Goal: Information Seeking & Learning: Learn about a topic

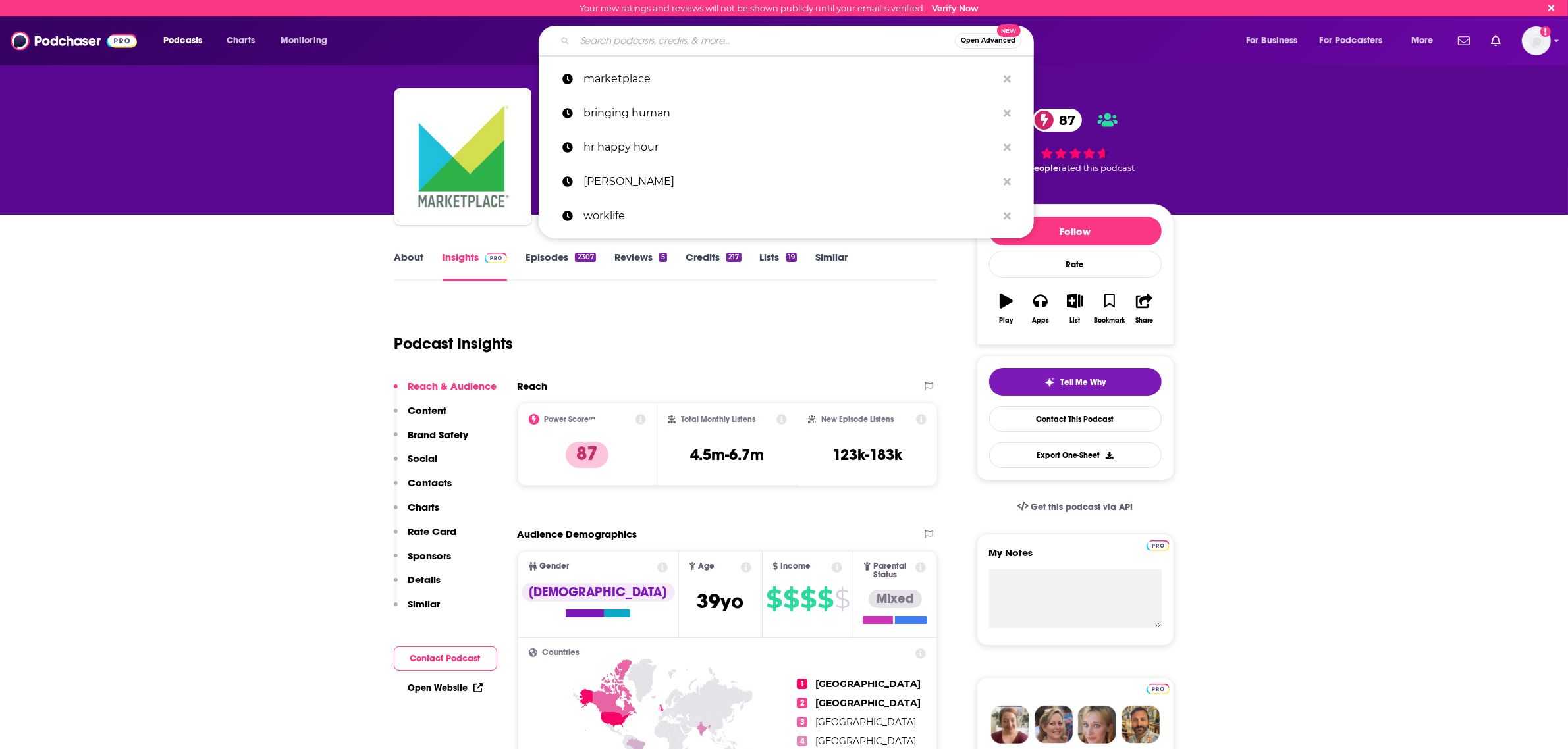
click at [688, 44] on input "Search podcasts, credits, & more..." at bounding box center [764, 41] width 380 height 21
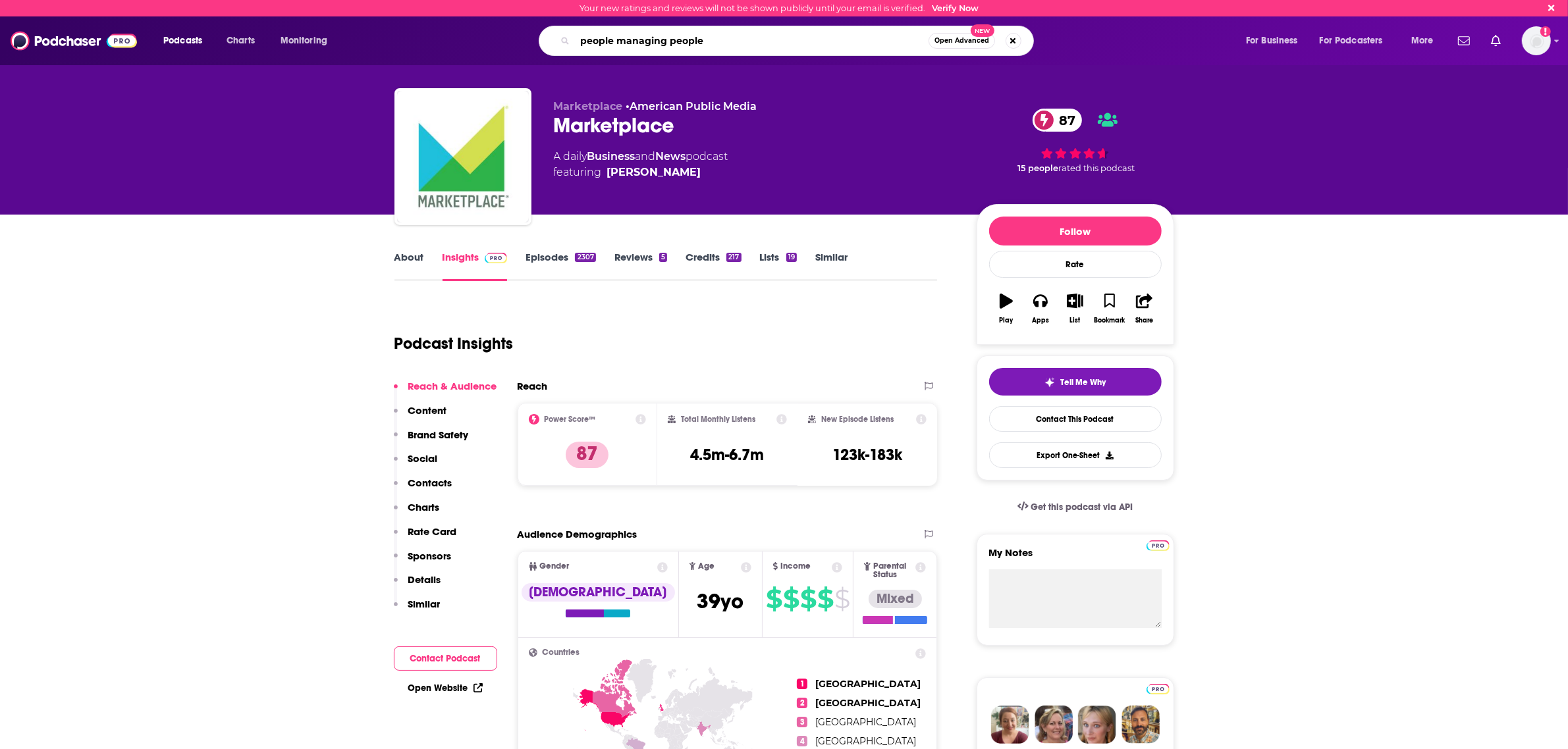
type input "people managing people"
click at [962, 33] on button "Open Advanced New" at bounding box center [962, 41] width 66 height 16
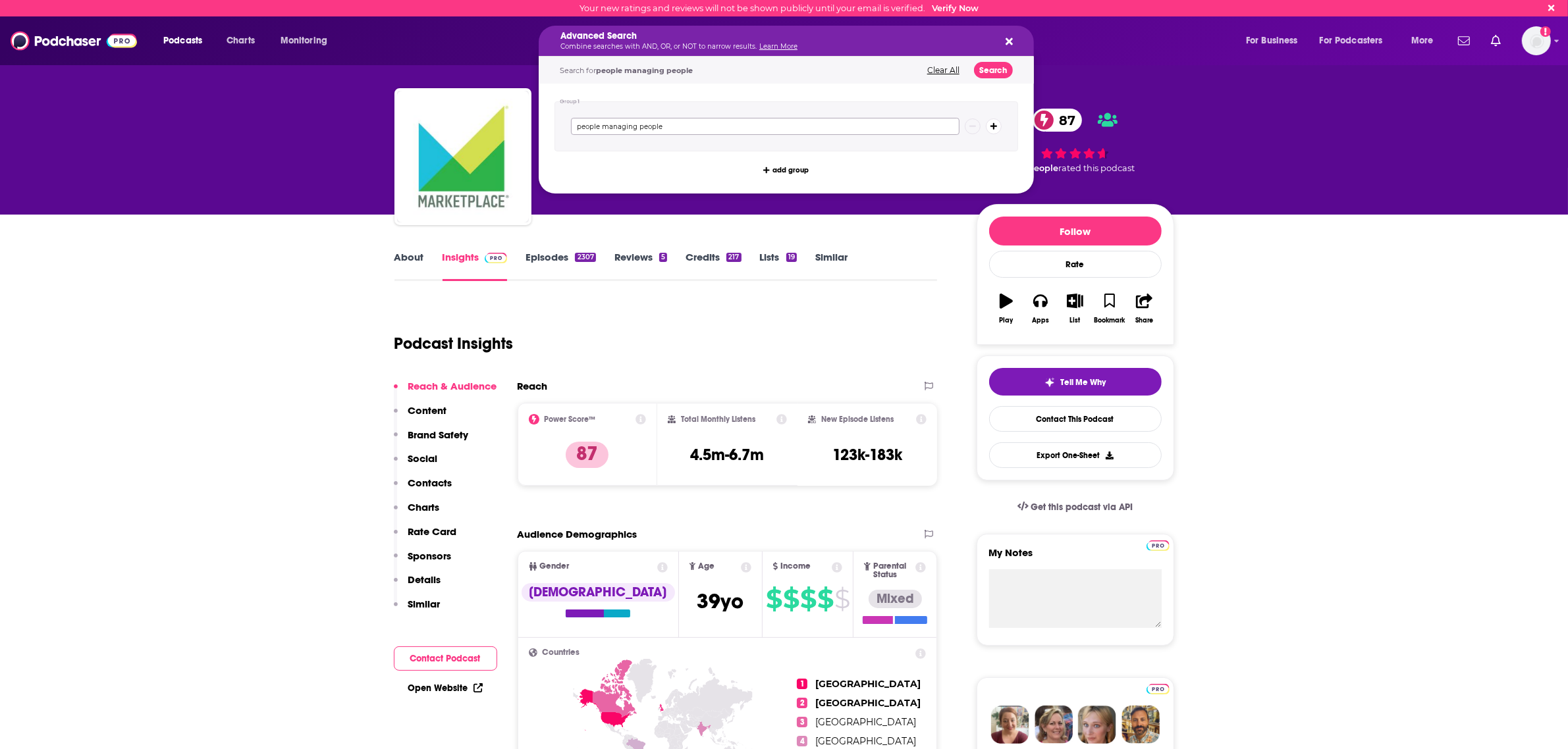
click at [785, 124] on input "people managing people" at bounding box center [765, 127] width 389 height 18
click at [996, 69] on button "Search" at bounding box center [993, 69] width 39 height 17
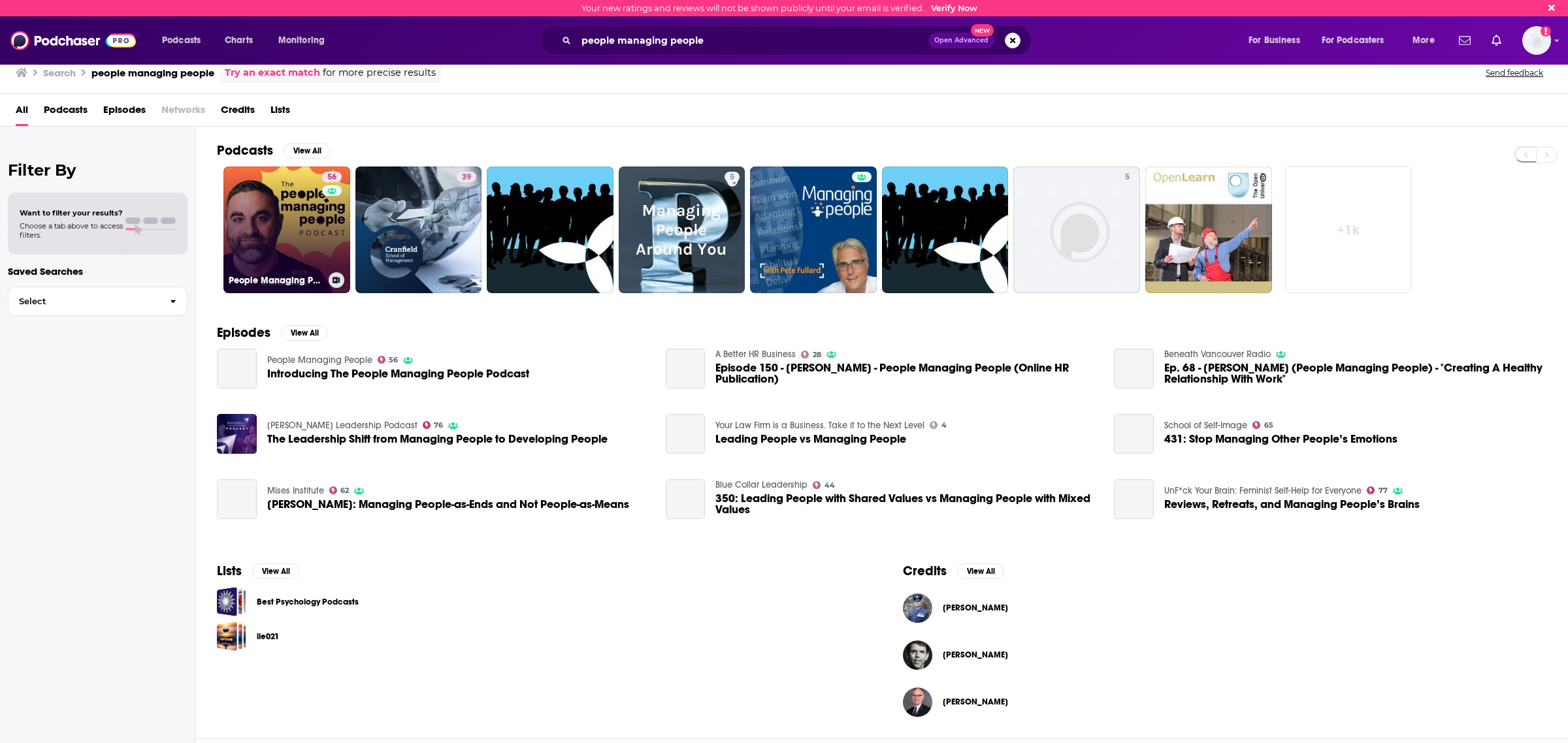
click at [252, 236] on link "56 People Managing People" at bounding box center [287, 230] width 127 height 127
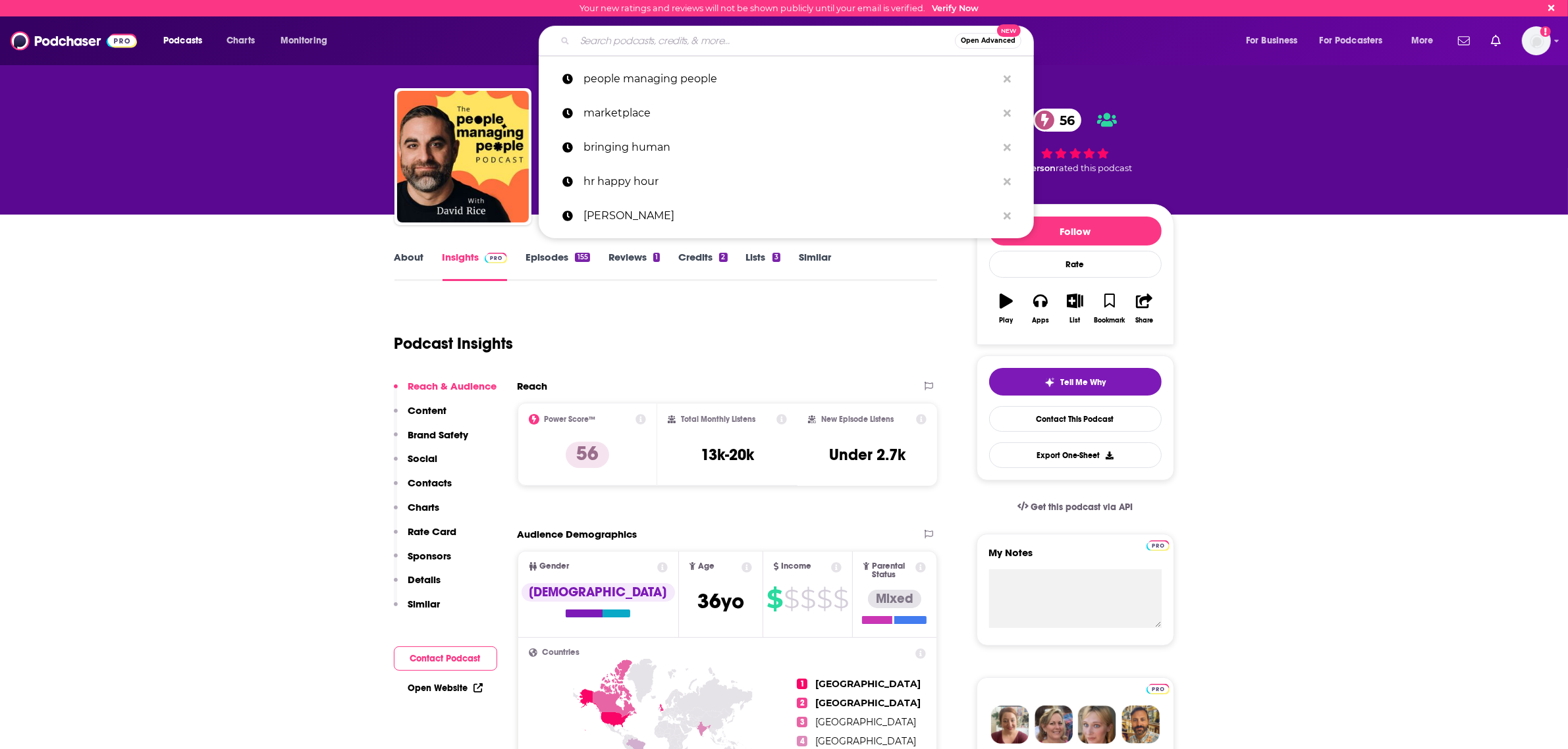
click at [626, 41] on input "Search podcasts, credits, & more..." at bounding box center [764, 41] width 380 height 21
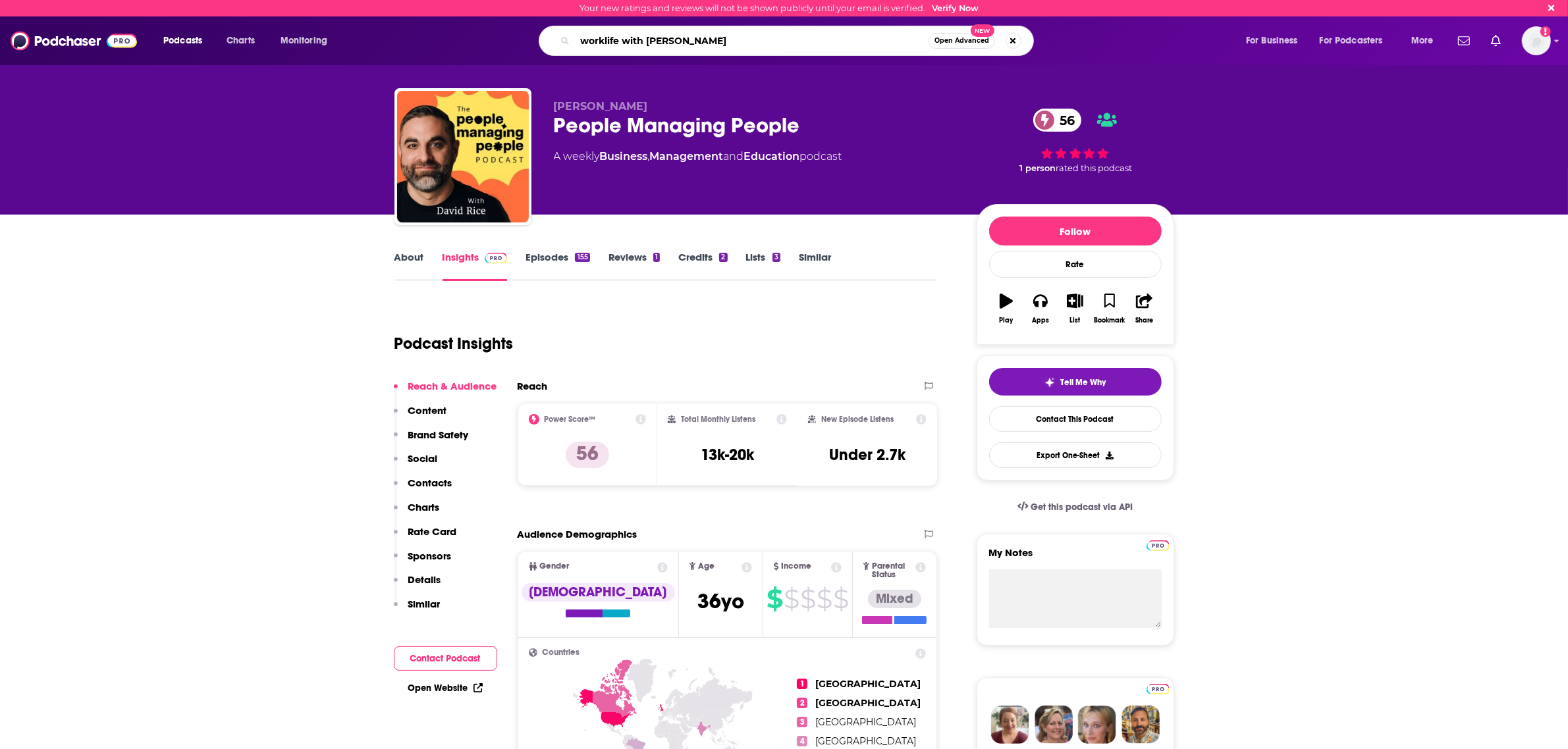
type input "worklife with [PERSON_NAME]"
click at [952, 47] on button "Open Advanced New" at bounding box center [962, 41] width 66 height 16
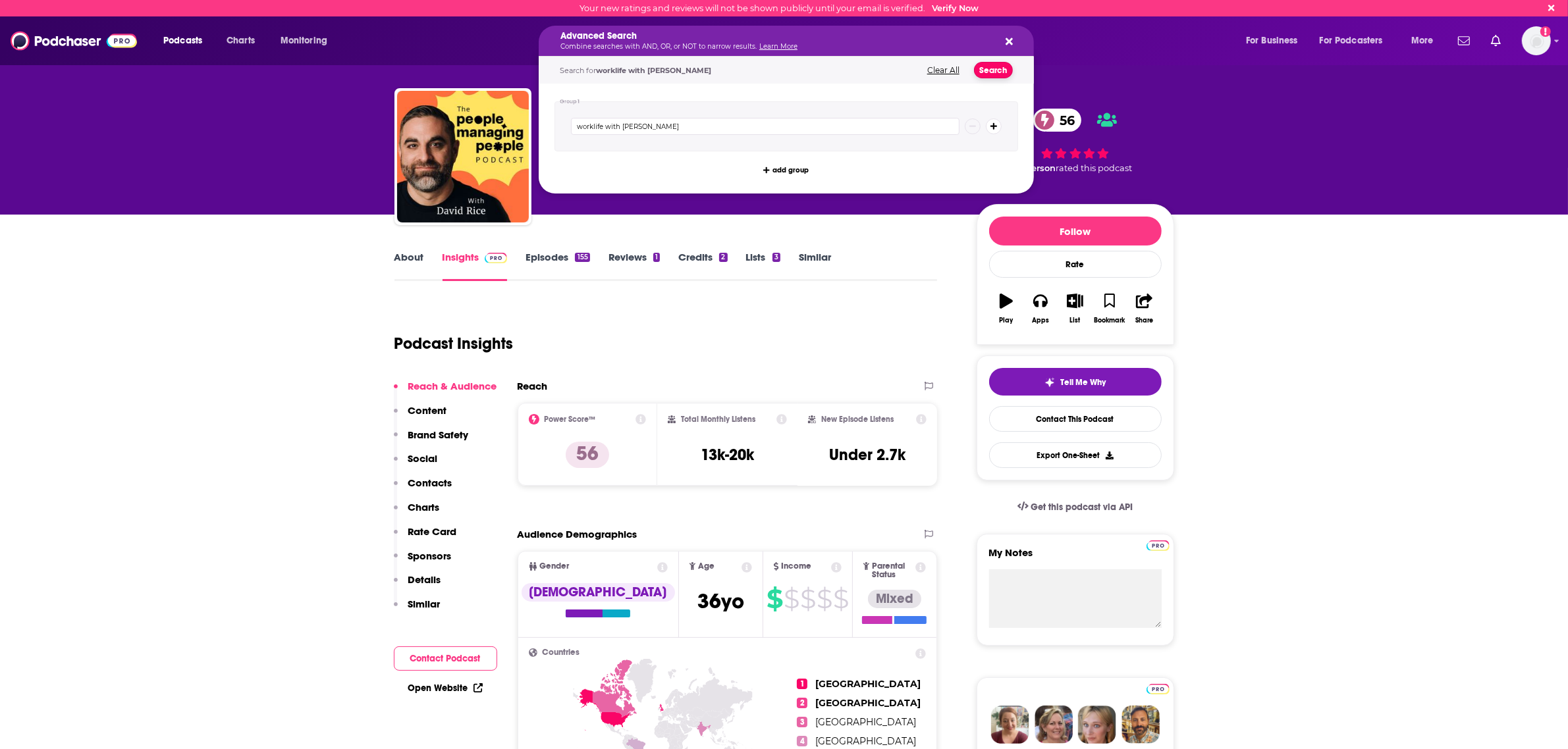
click at [992, 69] on button "Search" at bounding box center [993, 69] width 39 height 17
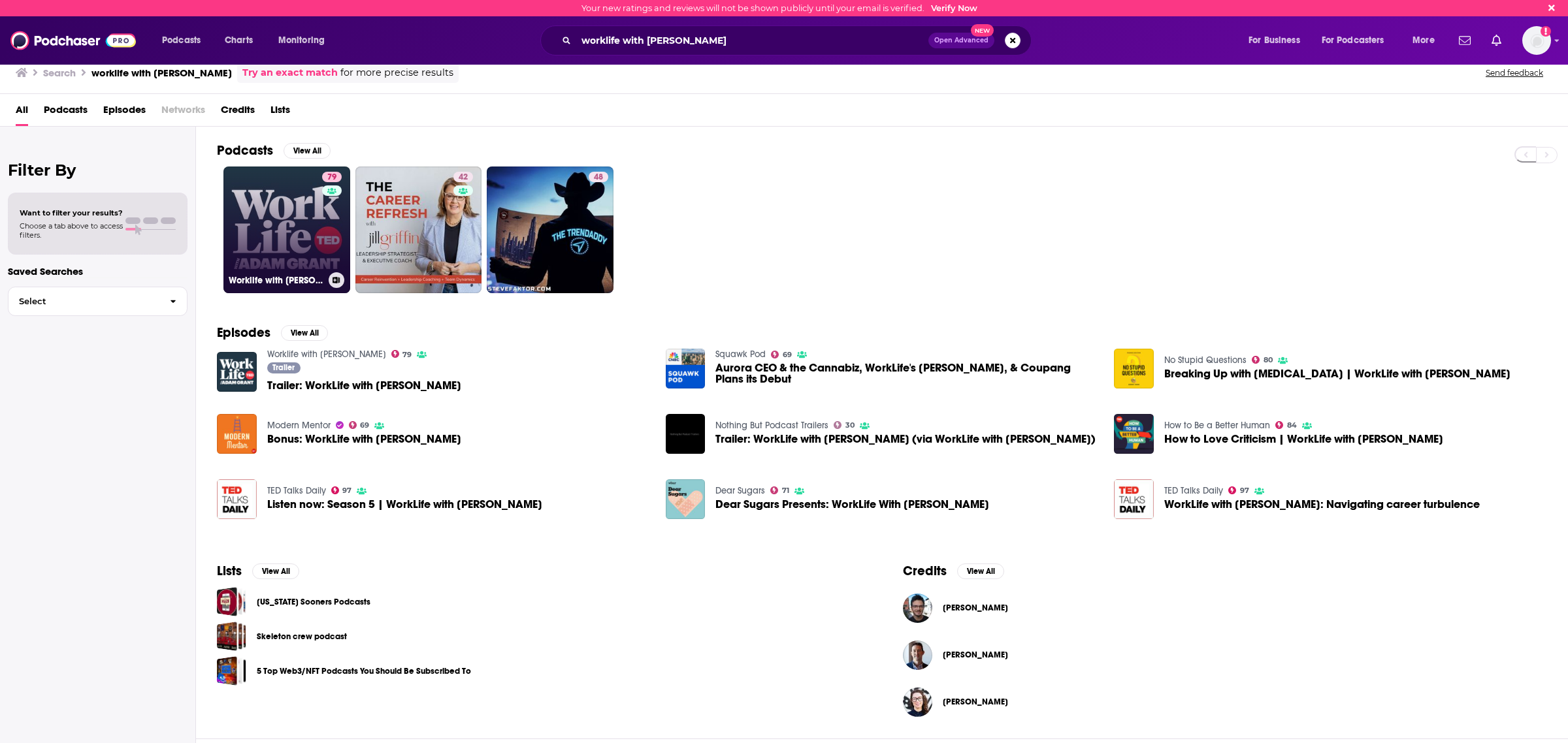
click at [301, 211] on link "79 Worklife with [PERSON_NAME]" at bounding box center [287, 230] width 127 height 127
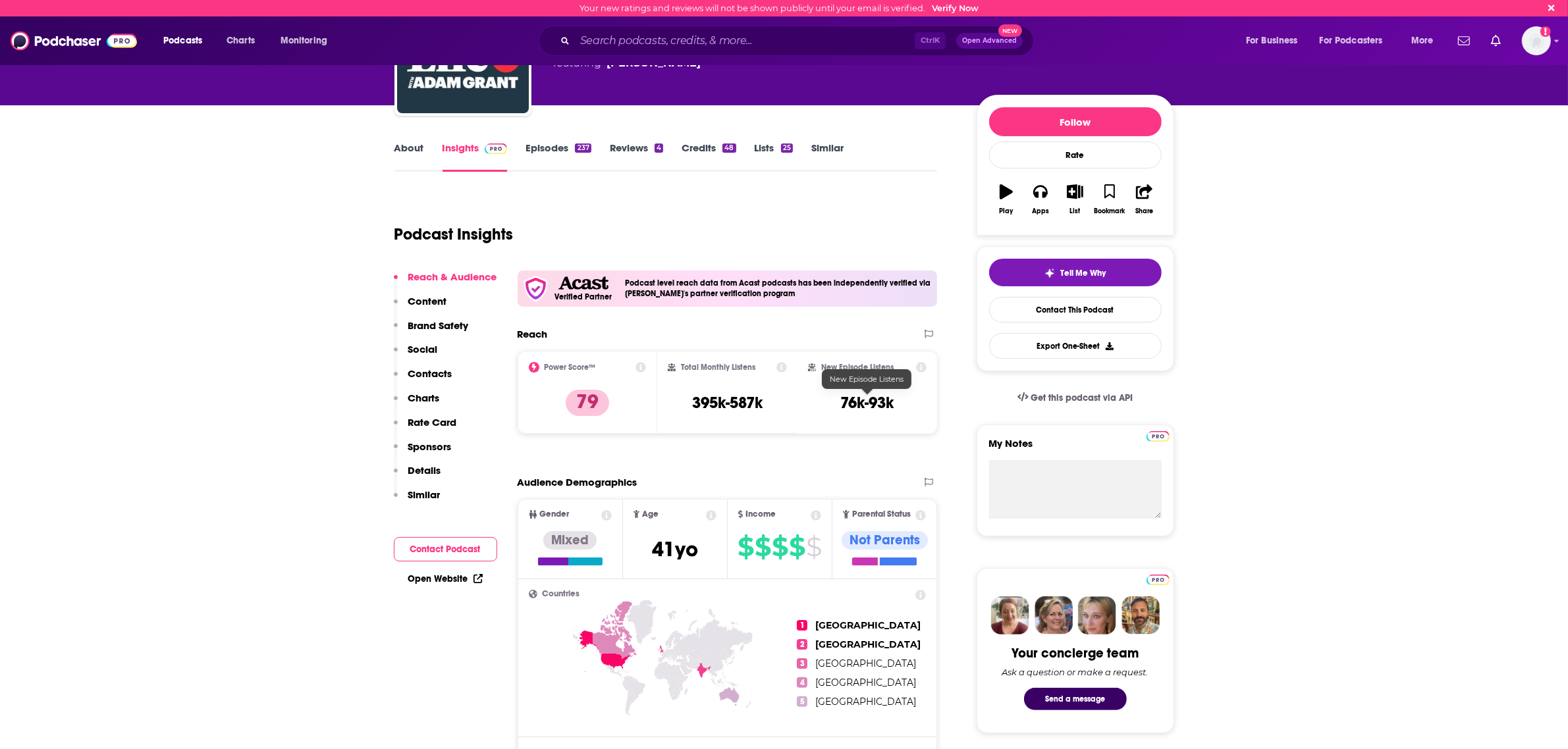
scroll to position [329, 0]
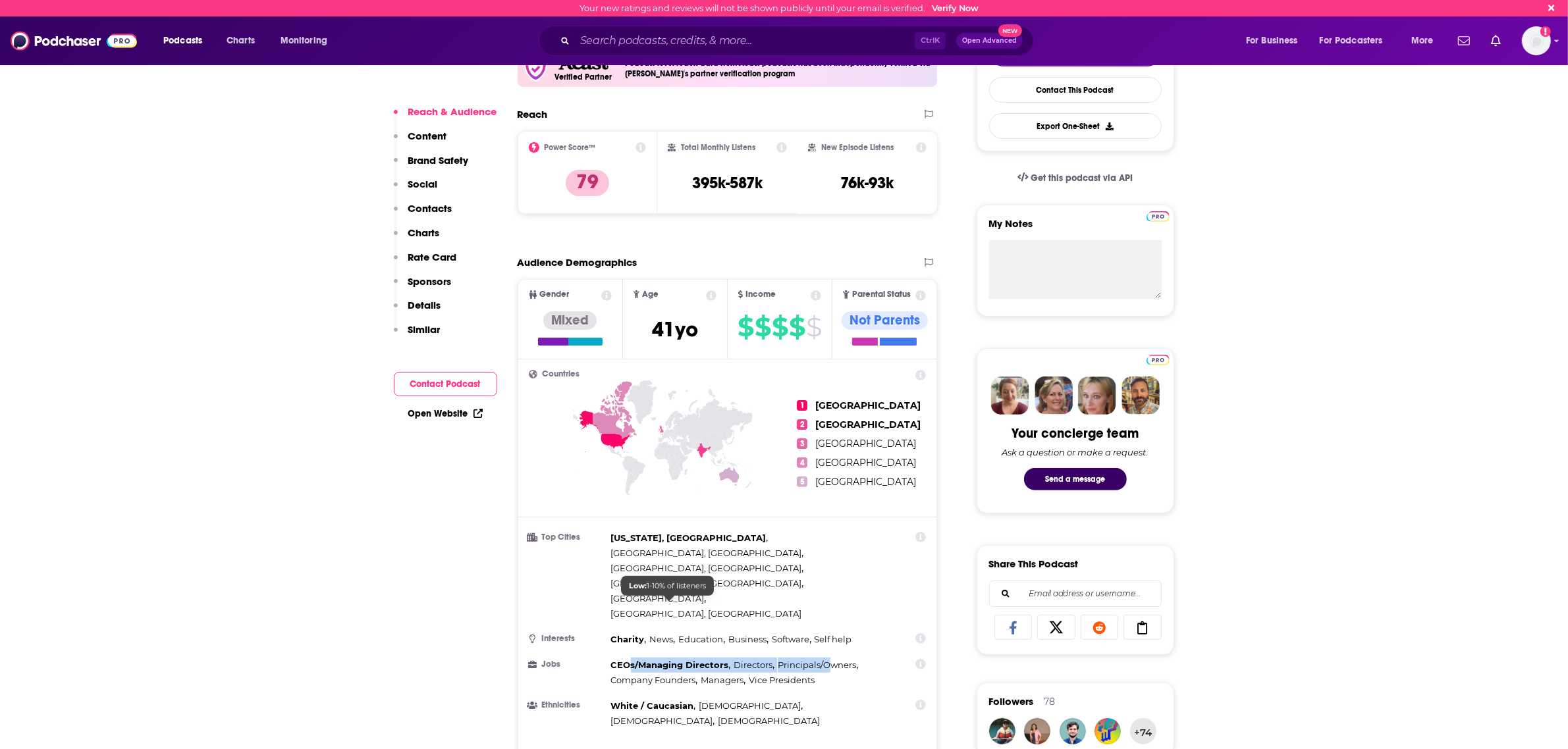
drag, startPoint x: 832, startPoint y: 616, endPoint x: 629, endPoint y: 602, distance: 203.5
click at [629, 658] on div "CEOs/Managing Directors , Directors , Principals/Owners , Company Founders , Ma…" at bounding box center [752, 673] width 281 height 30
click at [771, 675] on span "Vice Presidents" at bounding box center [781, 680] width 65 height 11
drag, startPoint x: 794, startPoint y: 622, endPoint x: 610, endPoint y: 607, distance: 184.6
click at [611, 658] on div "CEOs/Managing Directors , Directors , Principals/Owners , Company Founders , Ma…" at bounding box center [752, 673] width 281 height 30
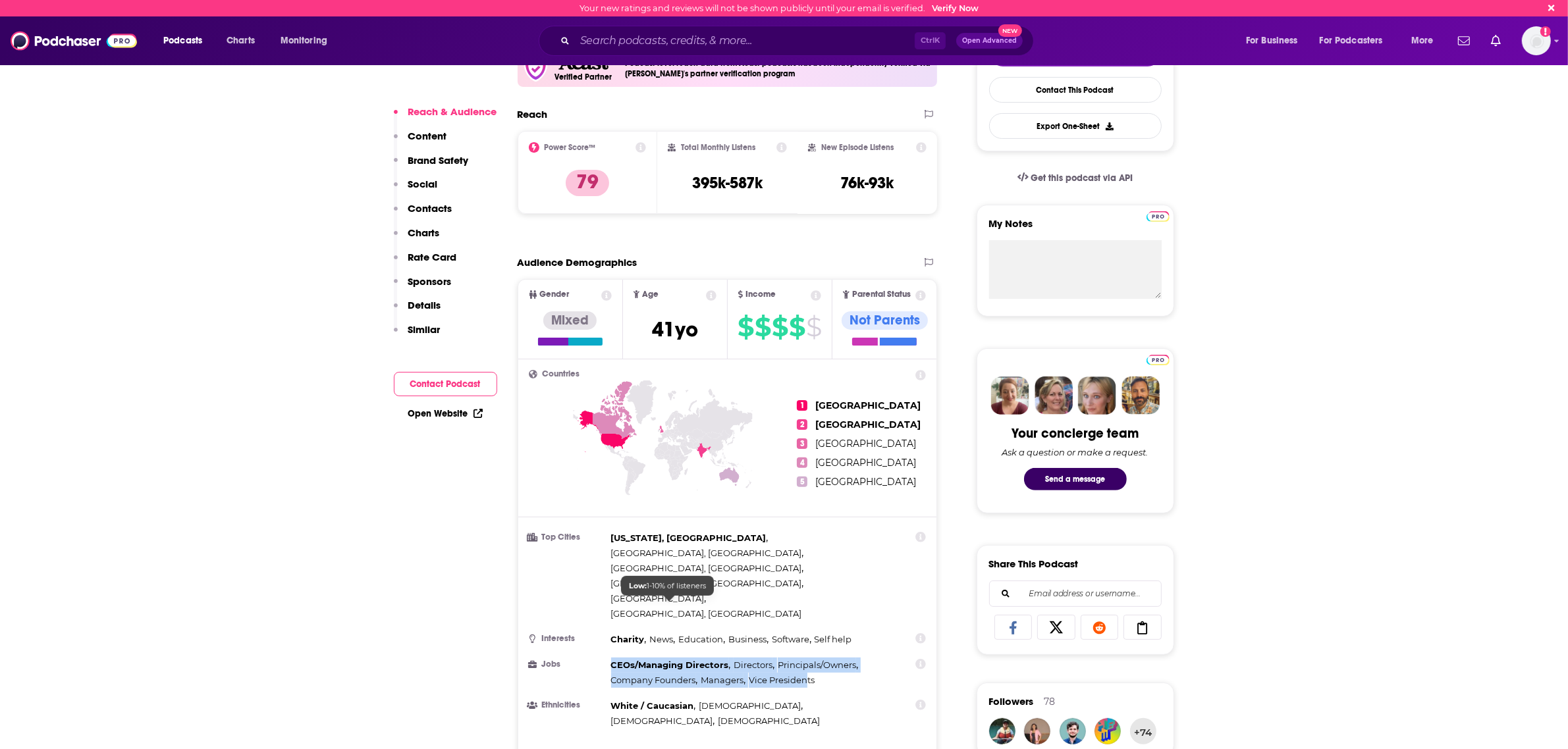
copy div "CEOs/Managing Directors , Directors , Principals/Owners , Company Founders , Ma…"
click at [734, 51] on input "Search podcasts, credits, & more..." at bounding box center [745, 41] width 340 height 21
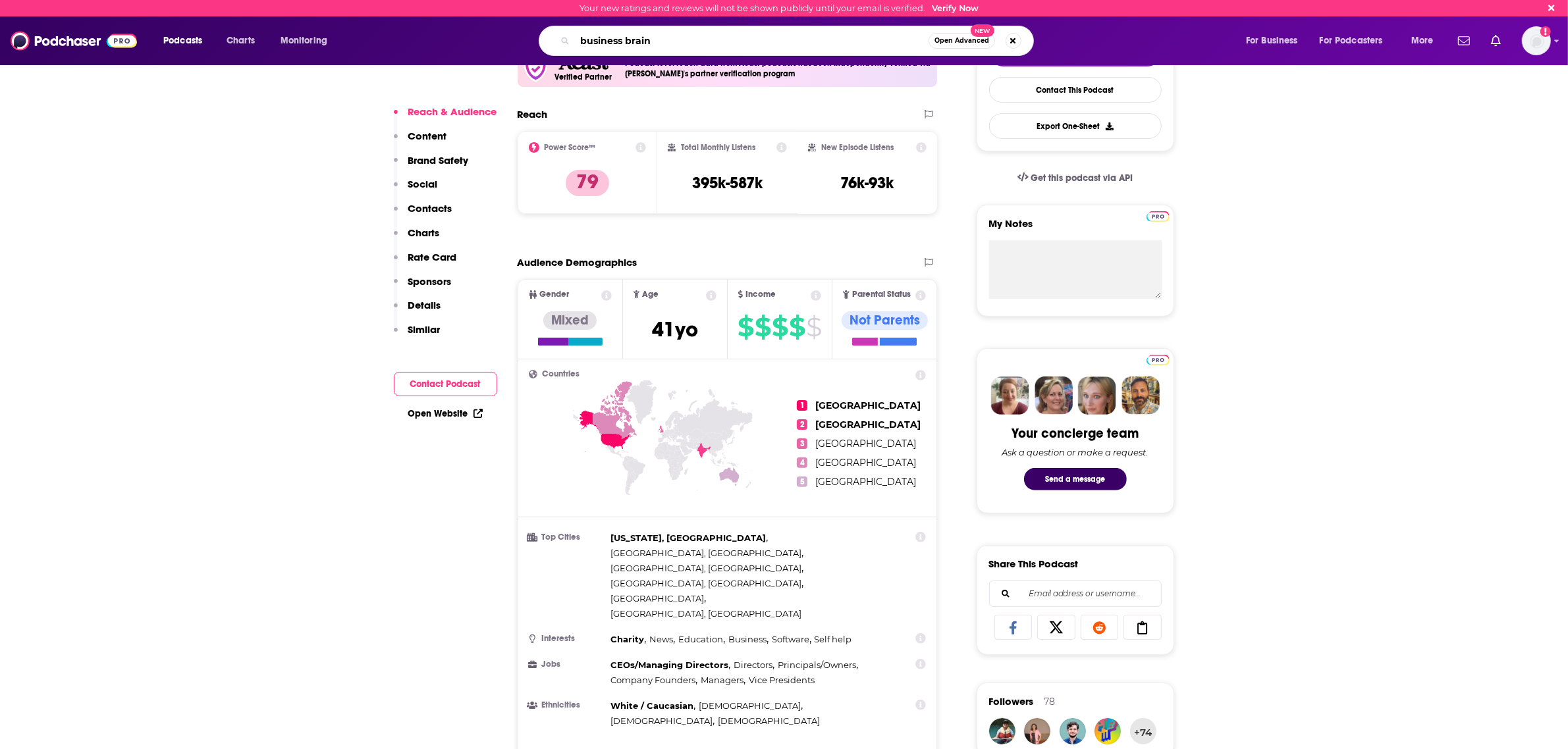
type input "business brain"
click at [965, 41] on span "Open Advanced" at bounding box center [962, 40] width 55 height 7
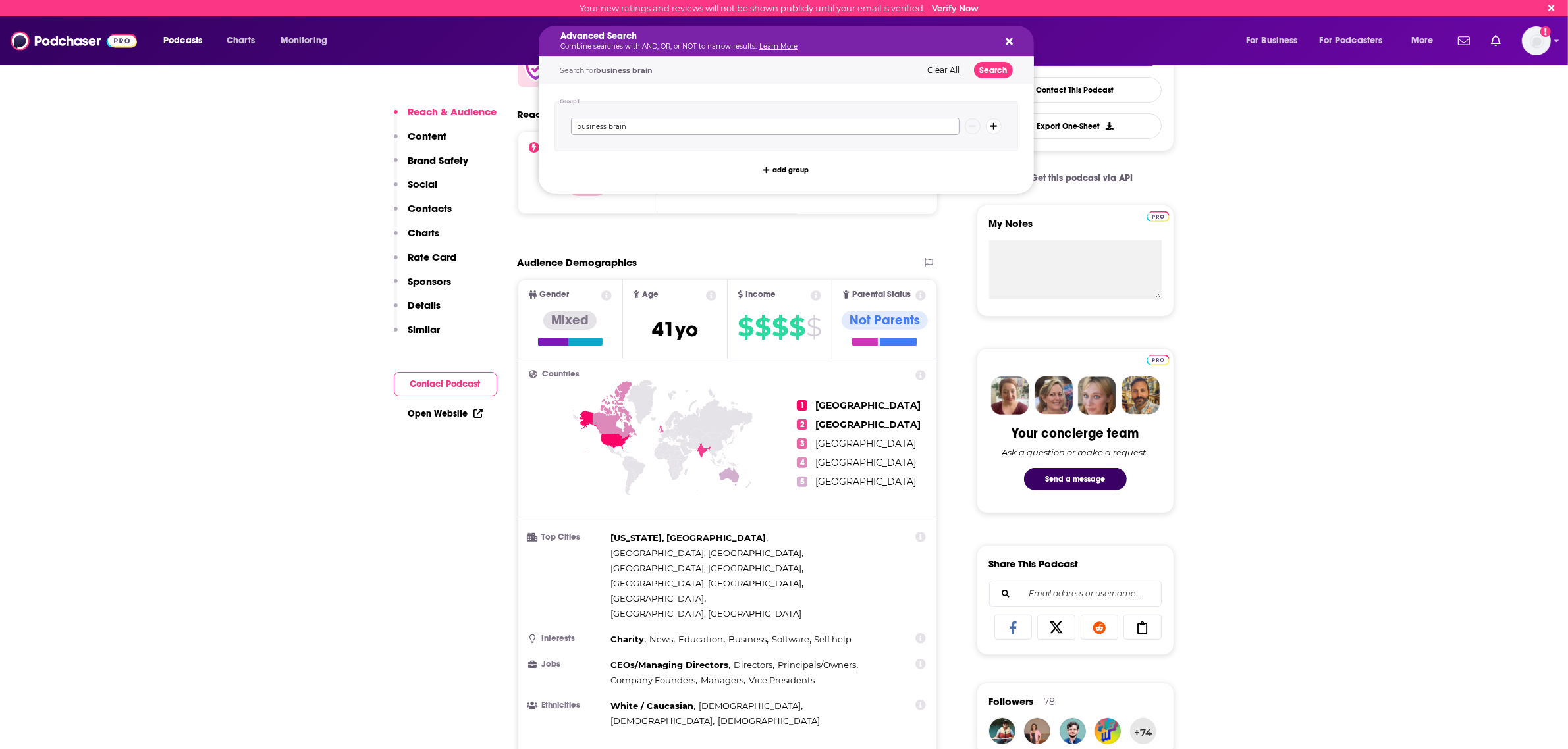
click at [935, 125] on input "business brain" at bounding box center [765, 127] width 389 height 18
click at [888, 129] on input "business brain" at bounding box center [765, 127] width 389 height 18
click at [988, 72] on button "Search" at bounding box center [993, 69] width 39 height 17
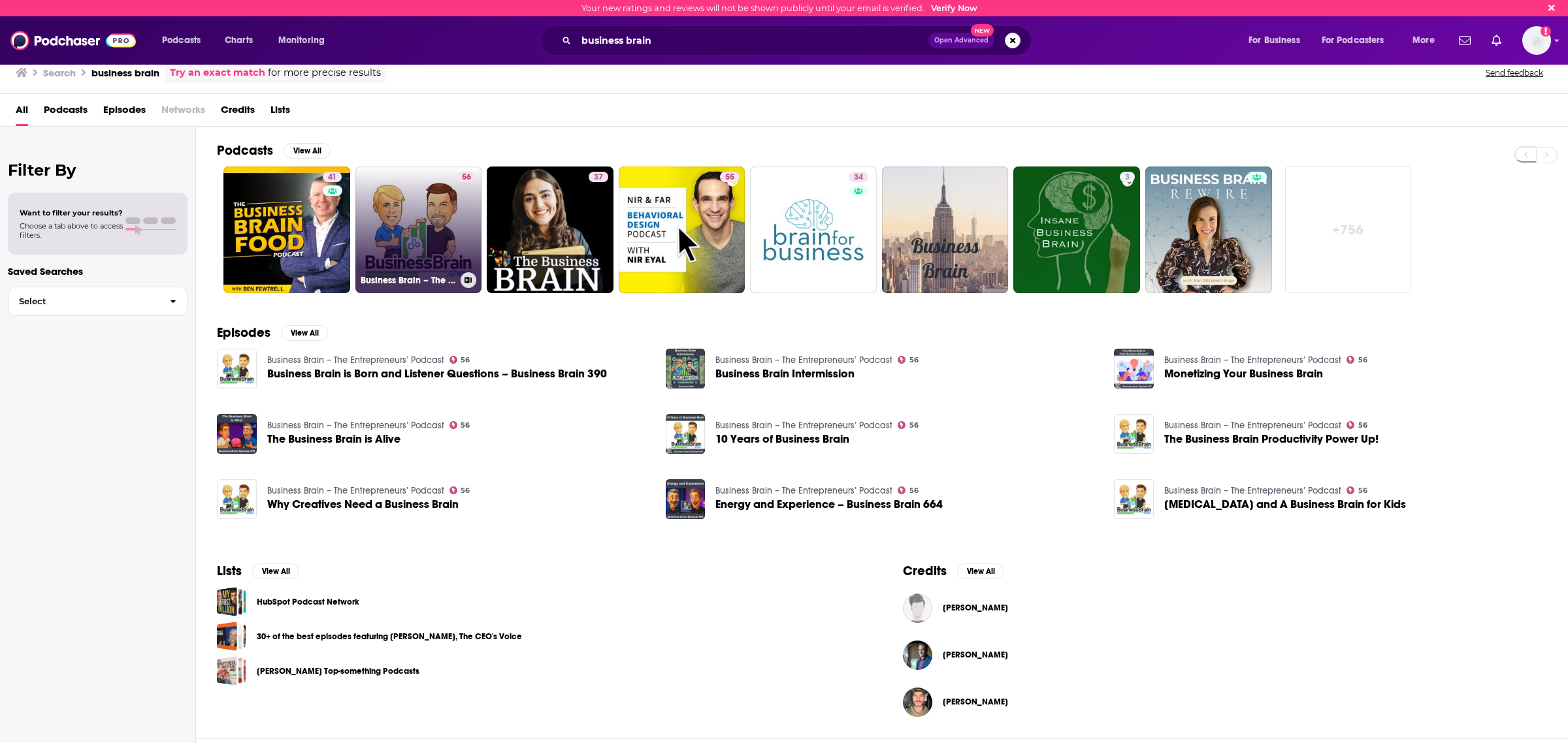
click at [397, 246] on link "56 Business Brain – The Entrepreneurs’ Podcast" at bounding box center [418, 230] width 127 height 127
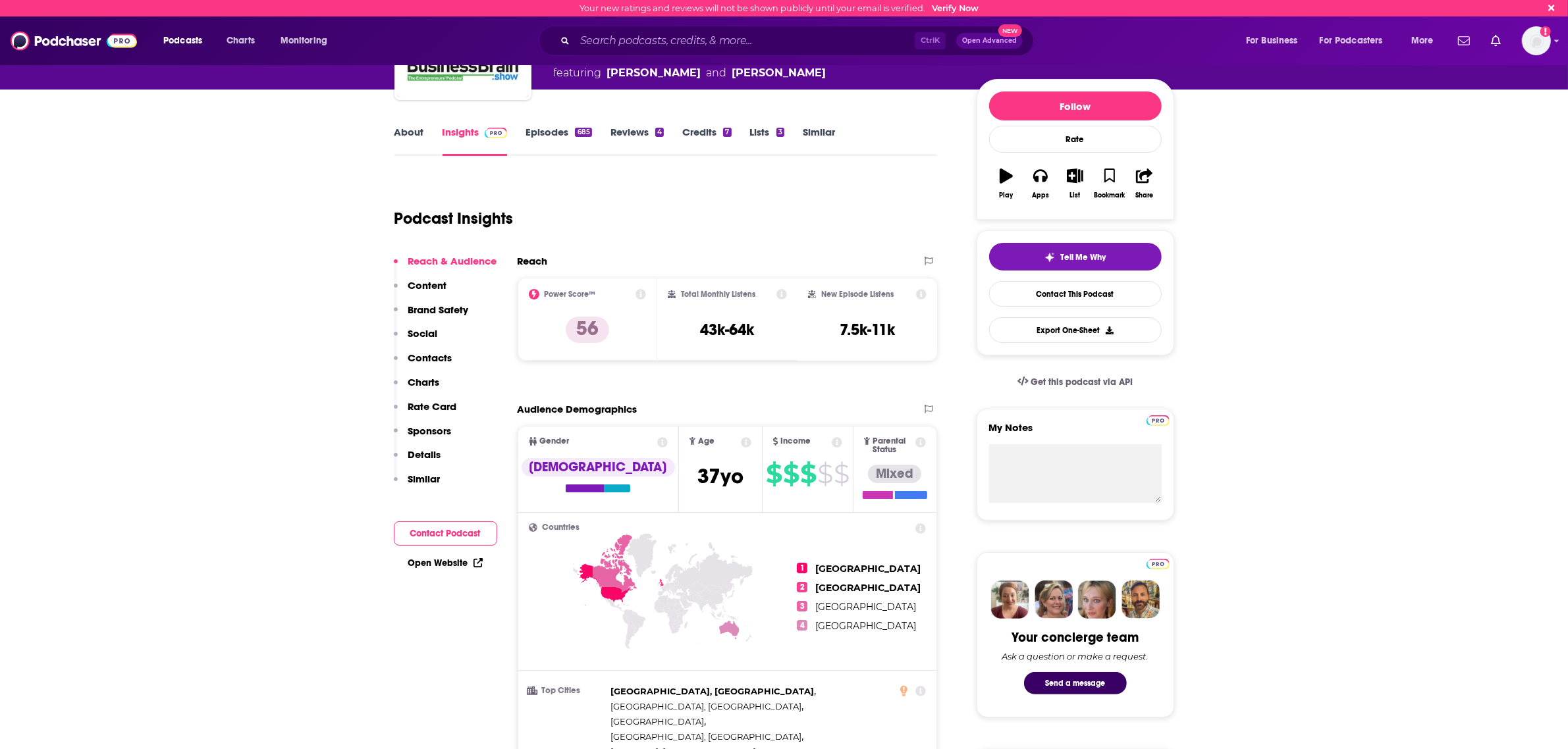
scroll to position [247, 0]
